Goal: Register for event/course

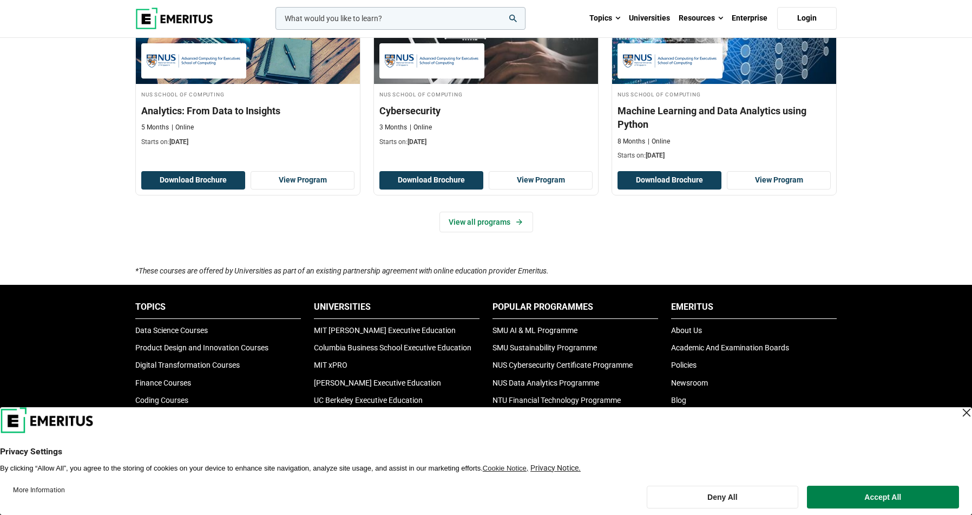
scroll to position [812, 0]
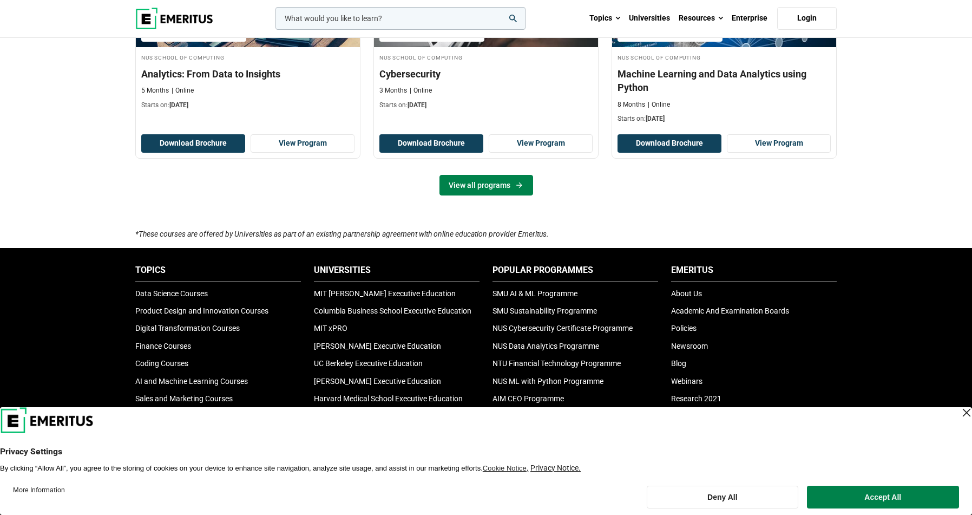
click at [482, 181] on link "View all programs" at bounding box center [487, 185] width 94 height 21
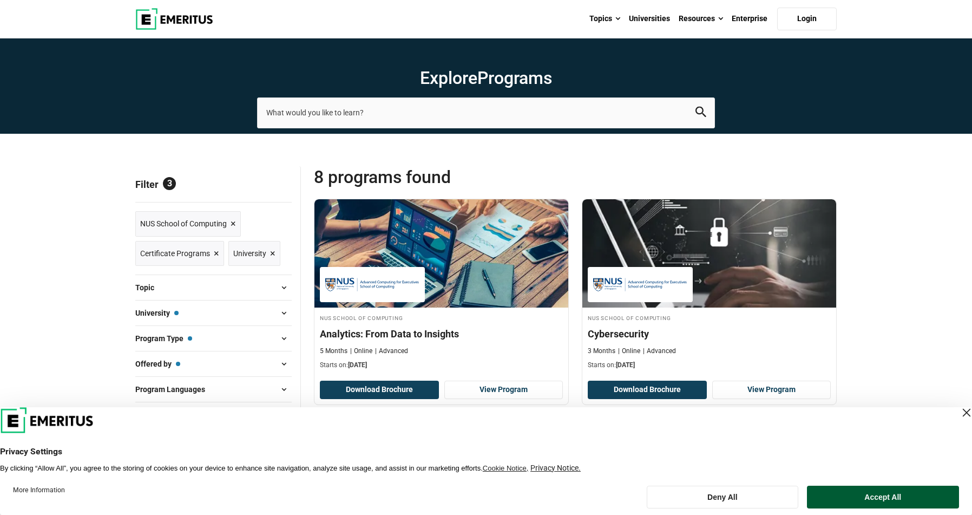
click at [886, 497] on button "Accept All" at bounding box center [883, 497] width 152 height 23
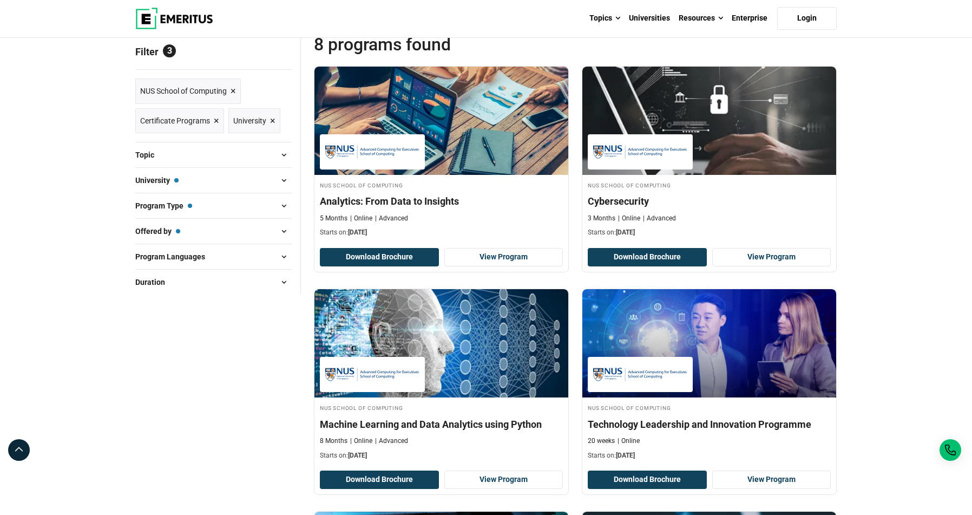
scroll to position [108, 0]
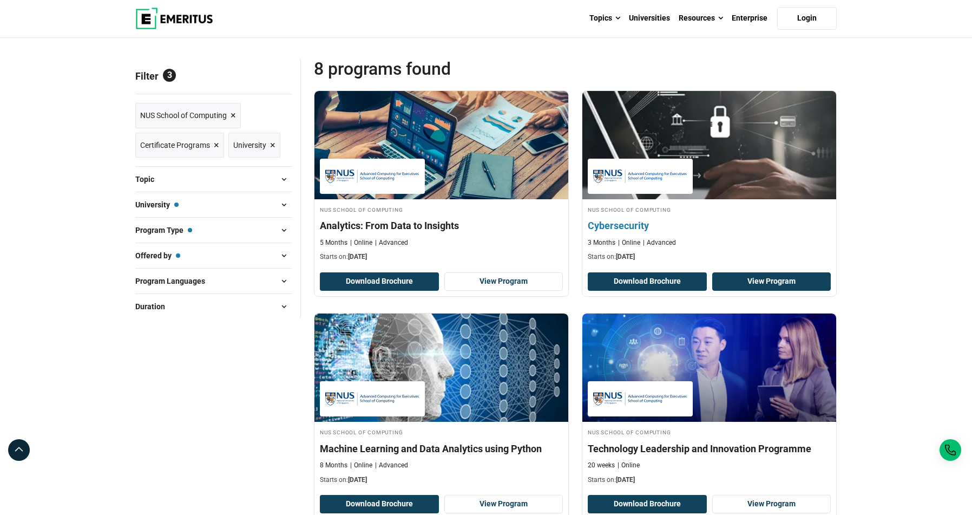
click at [779, 276] on link "View Program" at bounding box center [771, 281] width 119 height 18
